Goal: Find specific page/section: Find specific page/section

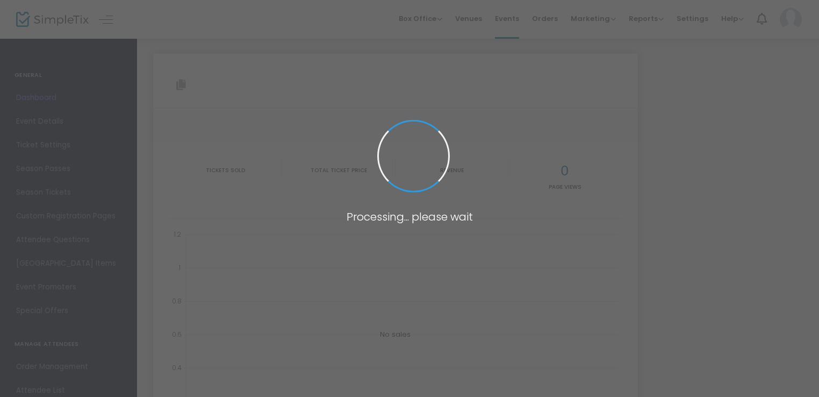
type input "[URL][DOMAIN_NAME][PERSON_NAME]"
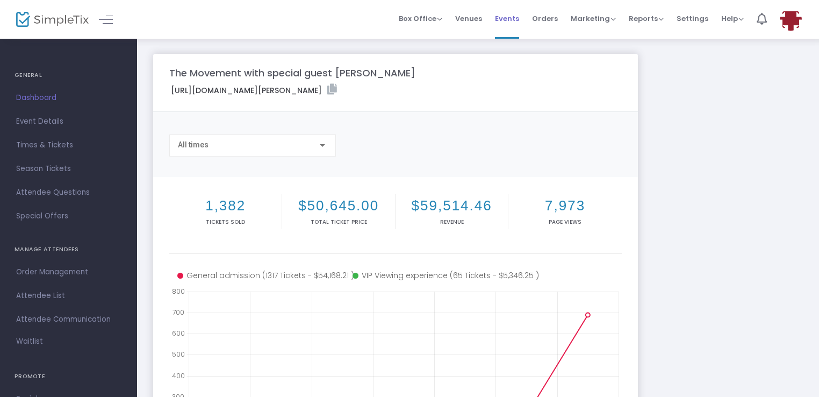
click at [510, 13] on span "Events" at bounding box center [507, 18] width 24 height 27
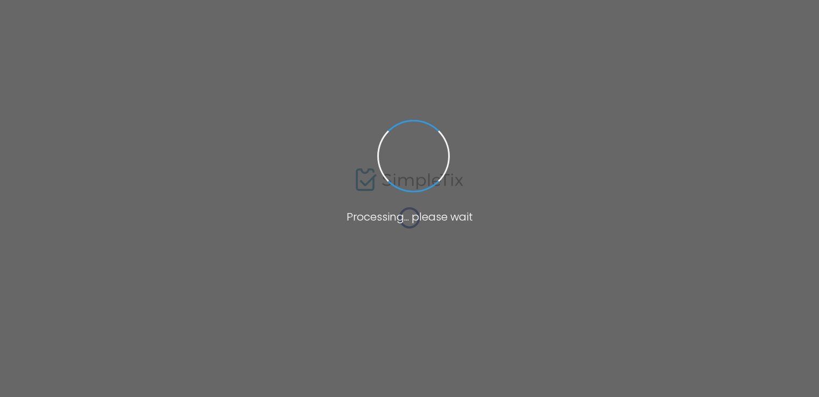
type input "[URL][DOMAIN_NAME][PERSON_NAME]"
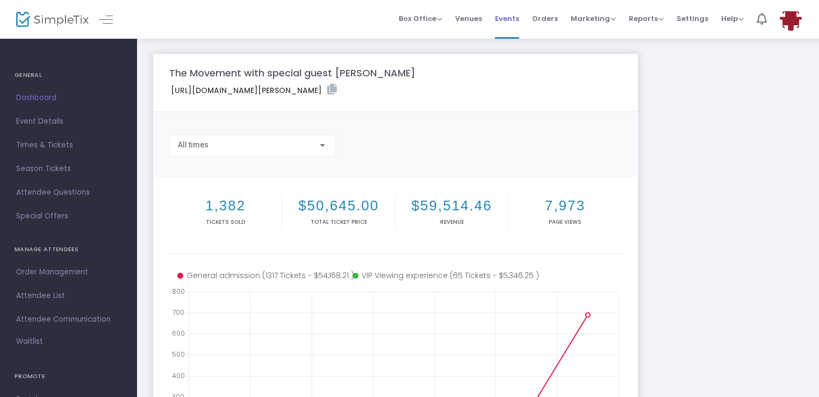
click at [507, 16] on span "Events" at bounding box center [507, 18] width 24 height 27
